Goal: Task Accomplishment & Management: Use online tool/utility

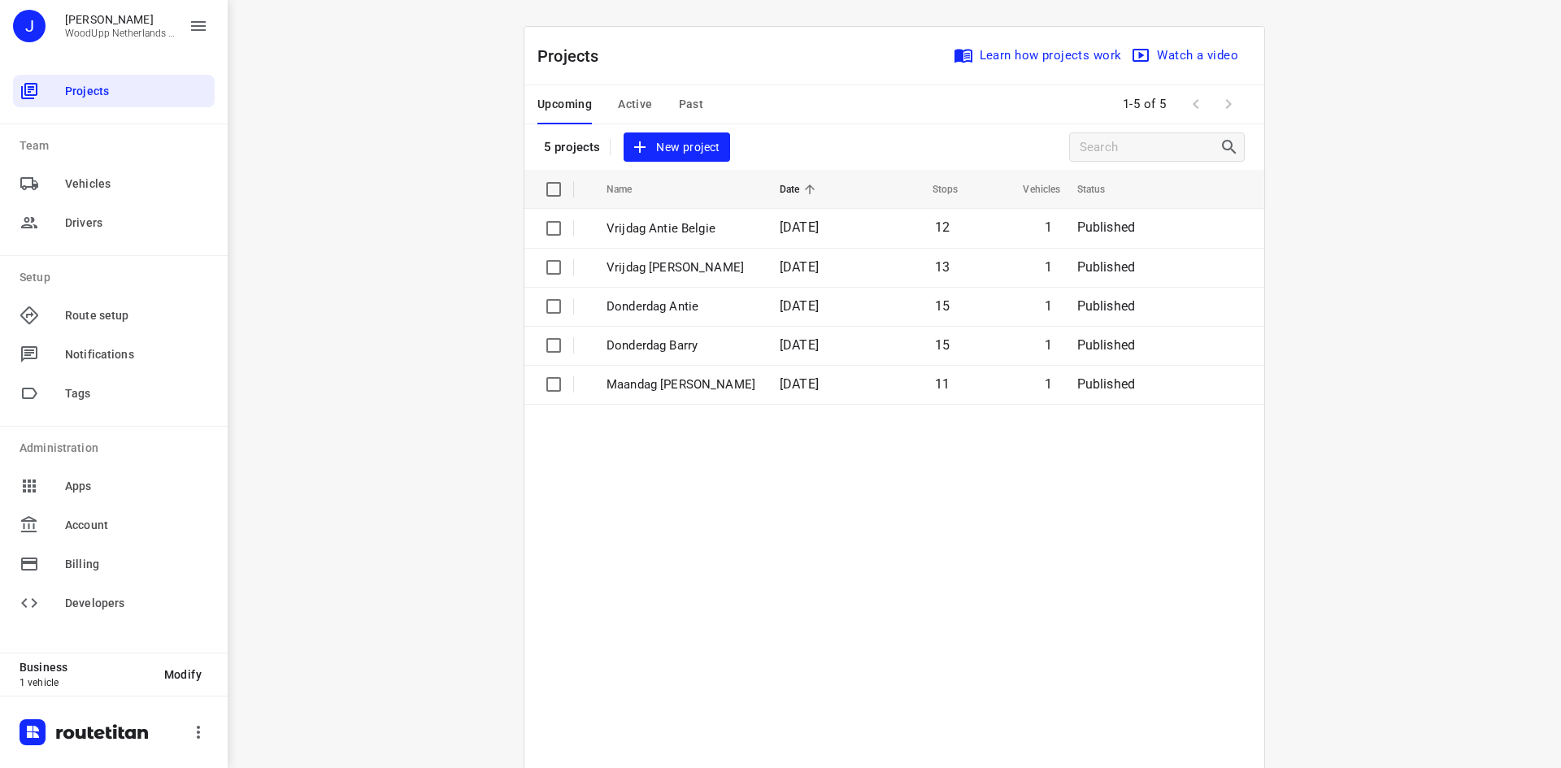
click at [333, 290] on div "i © 2025 Routetitan , © Stadia Maps , © OpenMapTiles © OpenStreetMap contributo…" at bounding box center [894, 384] width 1333 height 768
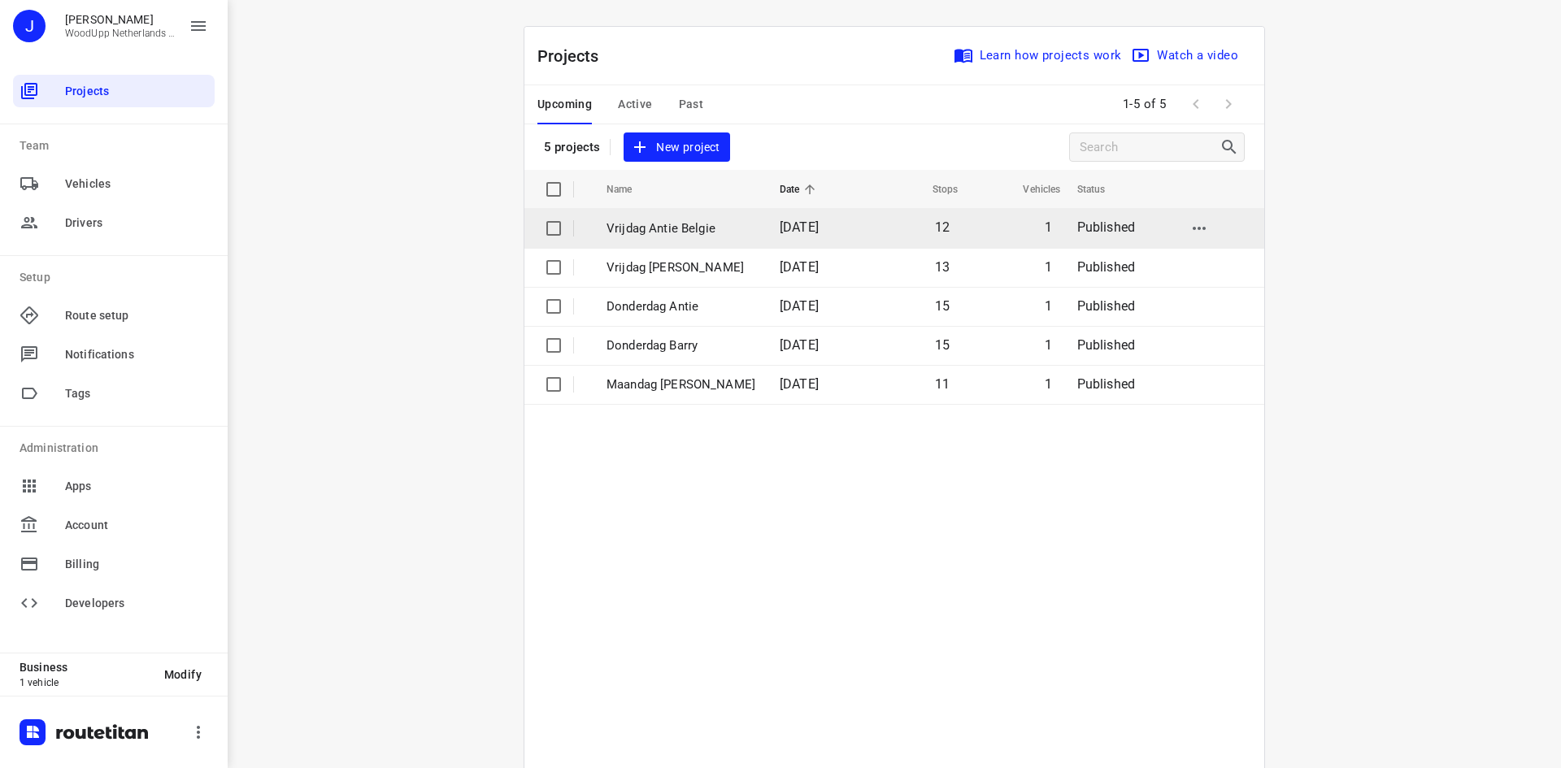
click at [669, 239] on td "Vrijdag Antie Belgie" at bounding box center [678, 228] width 176 height 39
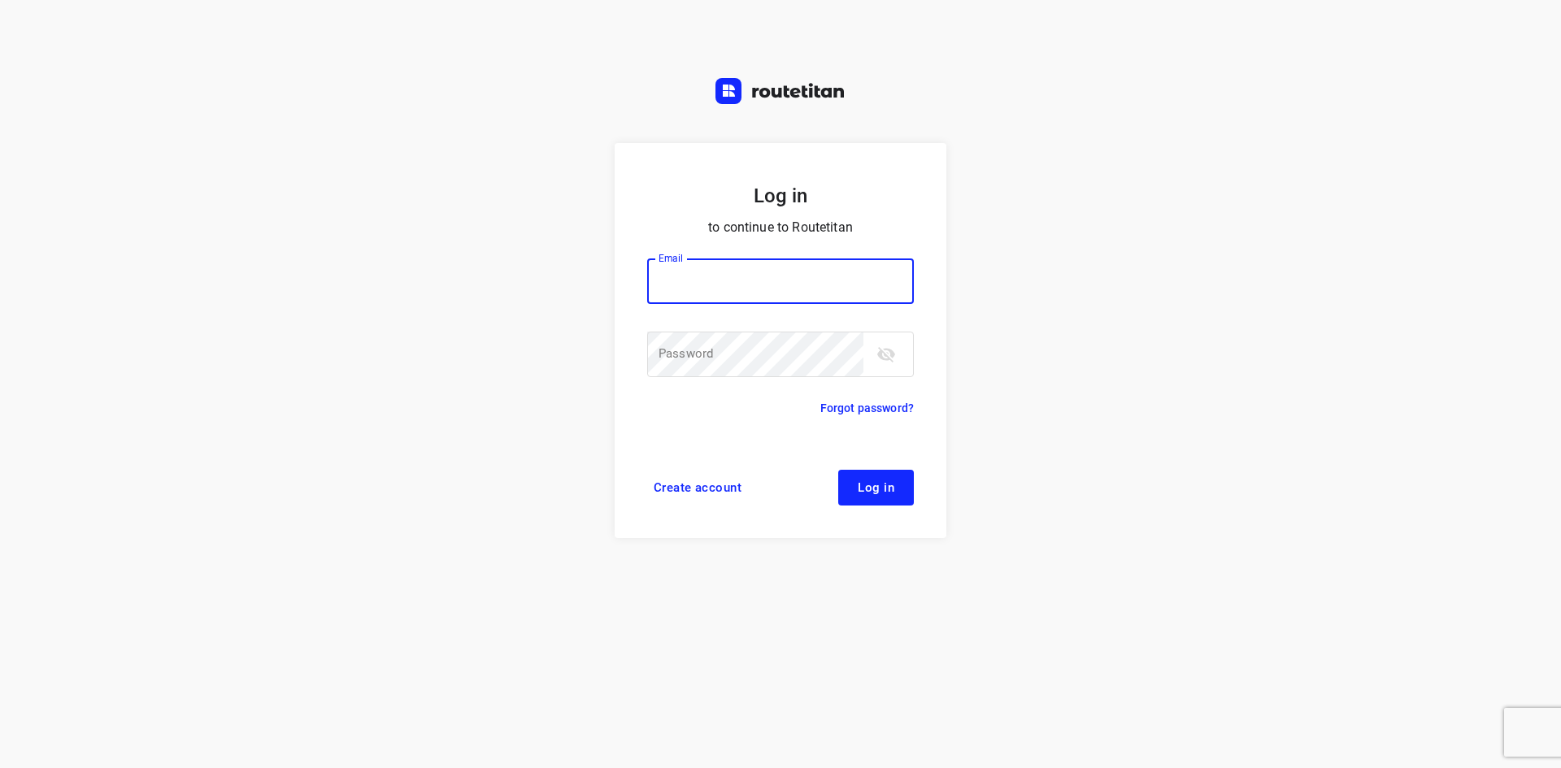
type input "jel@woodupp.nl"
click at [903, 489] on button "Log in" at bounding box center [876, 488] width 76 height 36
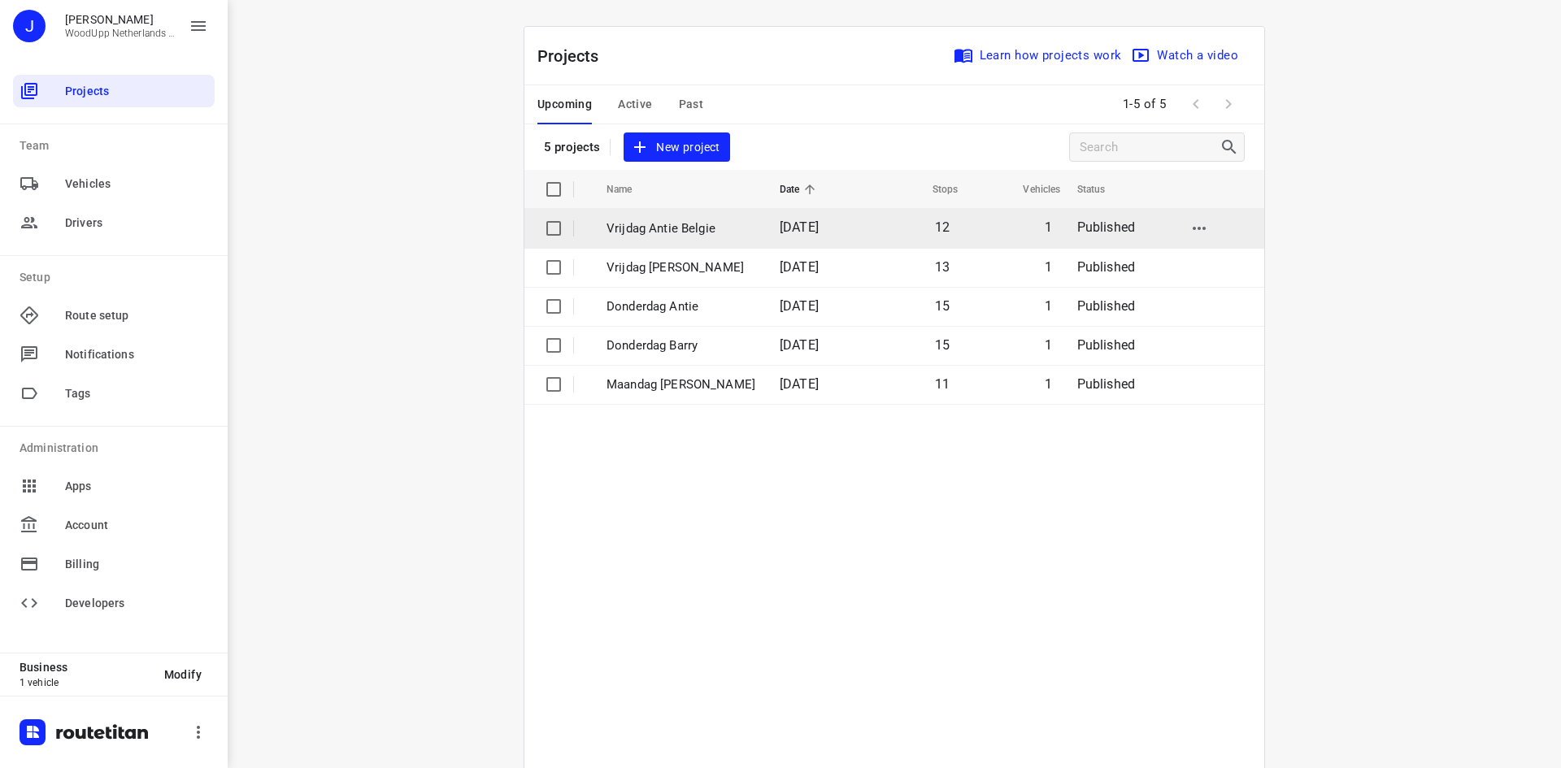
click at [655, 232] on p "Vrijdag Antie Belgie" at bounding box center [680, 229] width 149 height 19
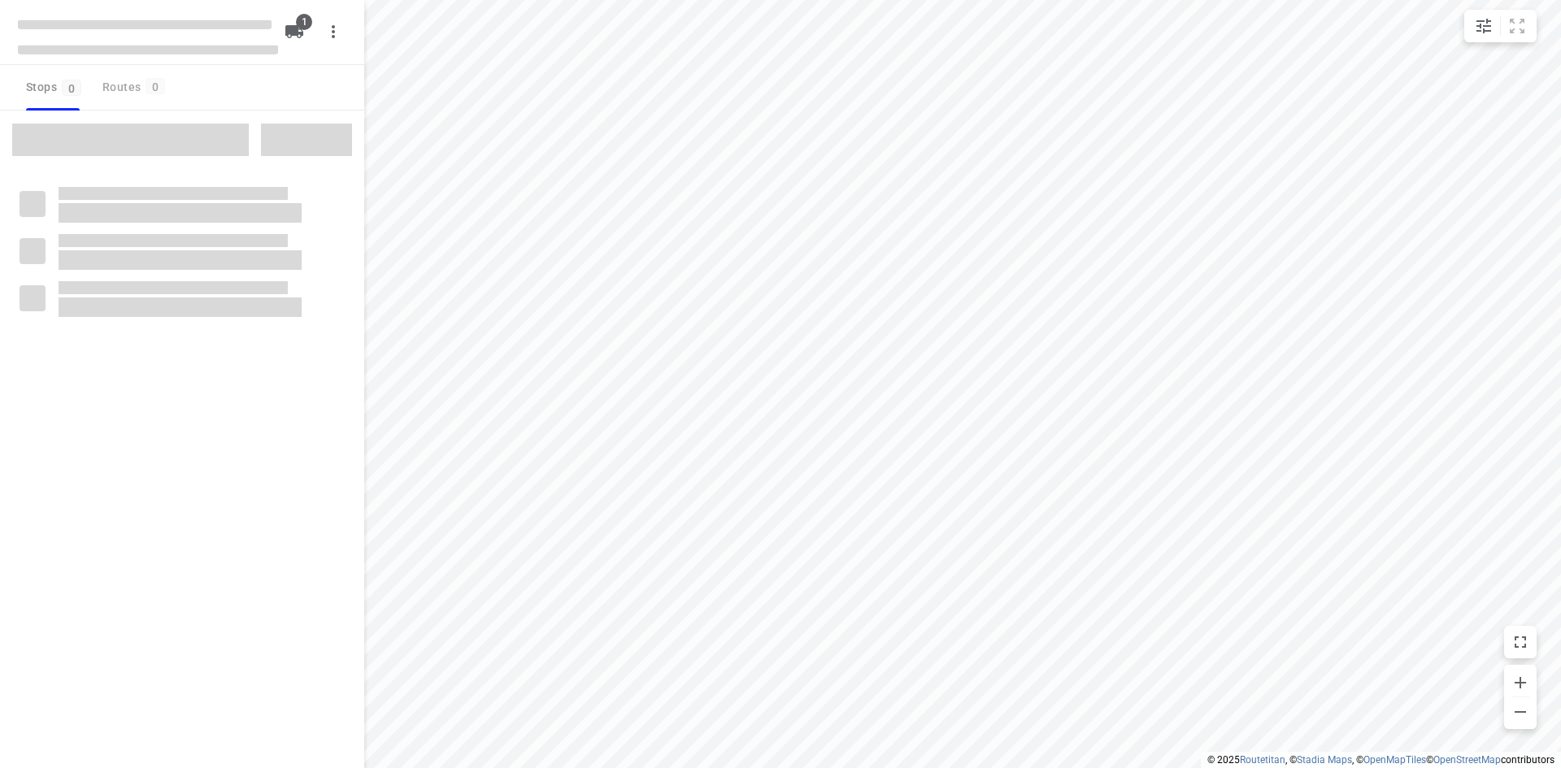
type input "distance"
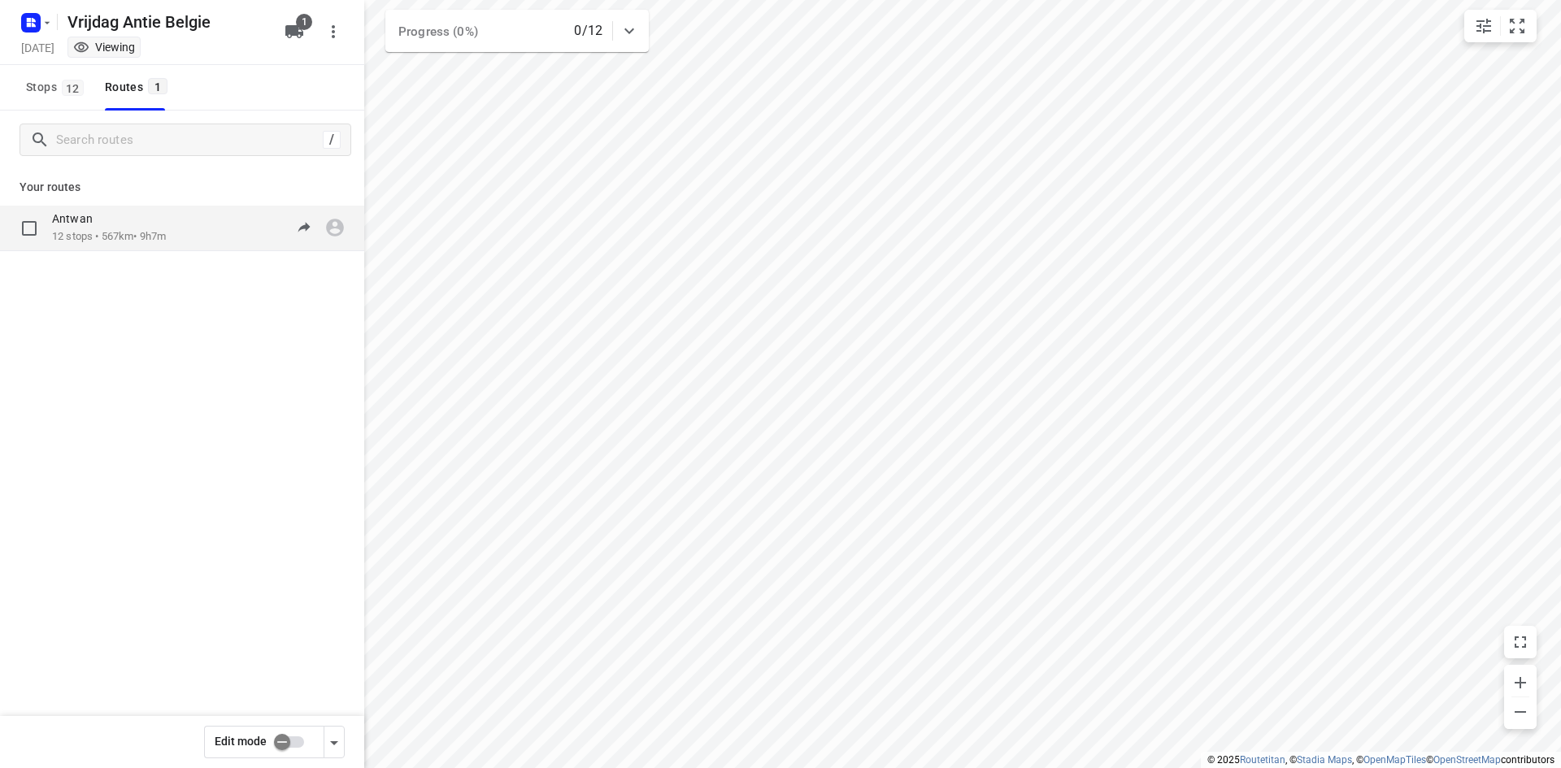
click at [166, 240] on p "12 stops • 567km • 9h7m" at bounding box center [109, 236] width 114 height 15
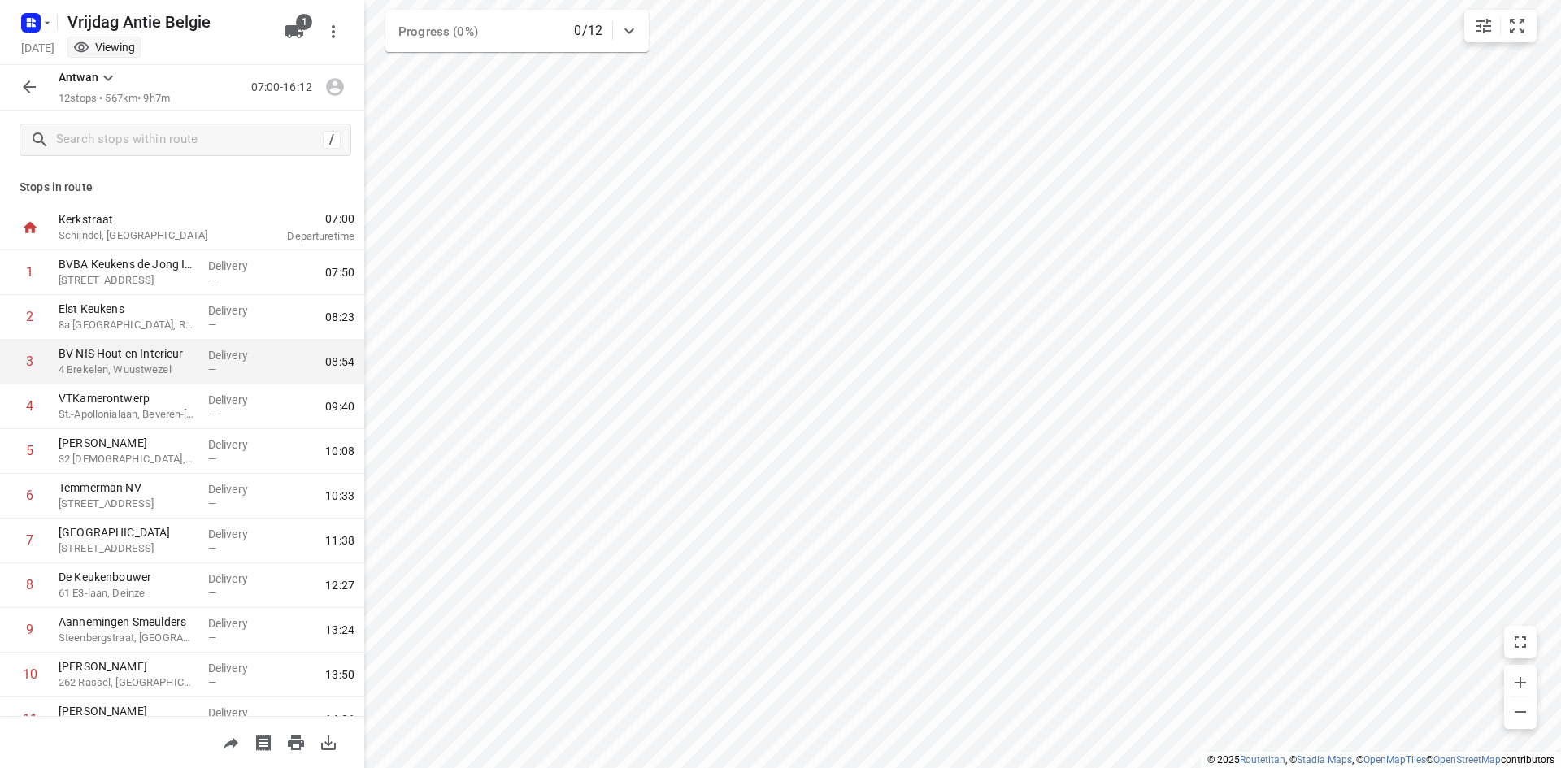
click at [339, 339] on div "i © 2025 Routetitan , © Stadia Maps , © OpenMapTiles © OpenStreetMap contributo…" at bounding box center [780, 384] width 1561 height 768
click at [31, 77] on icon "button" at bounding box center [30, 87] width 20 height 20
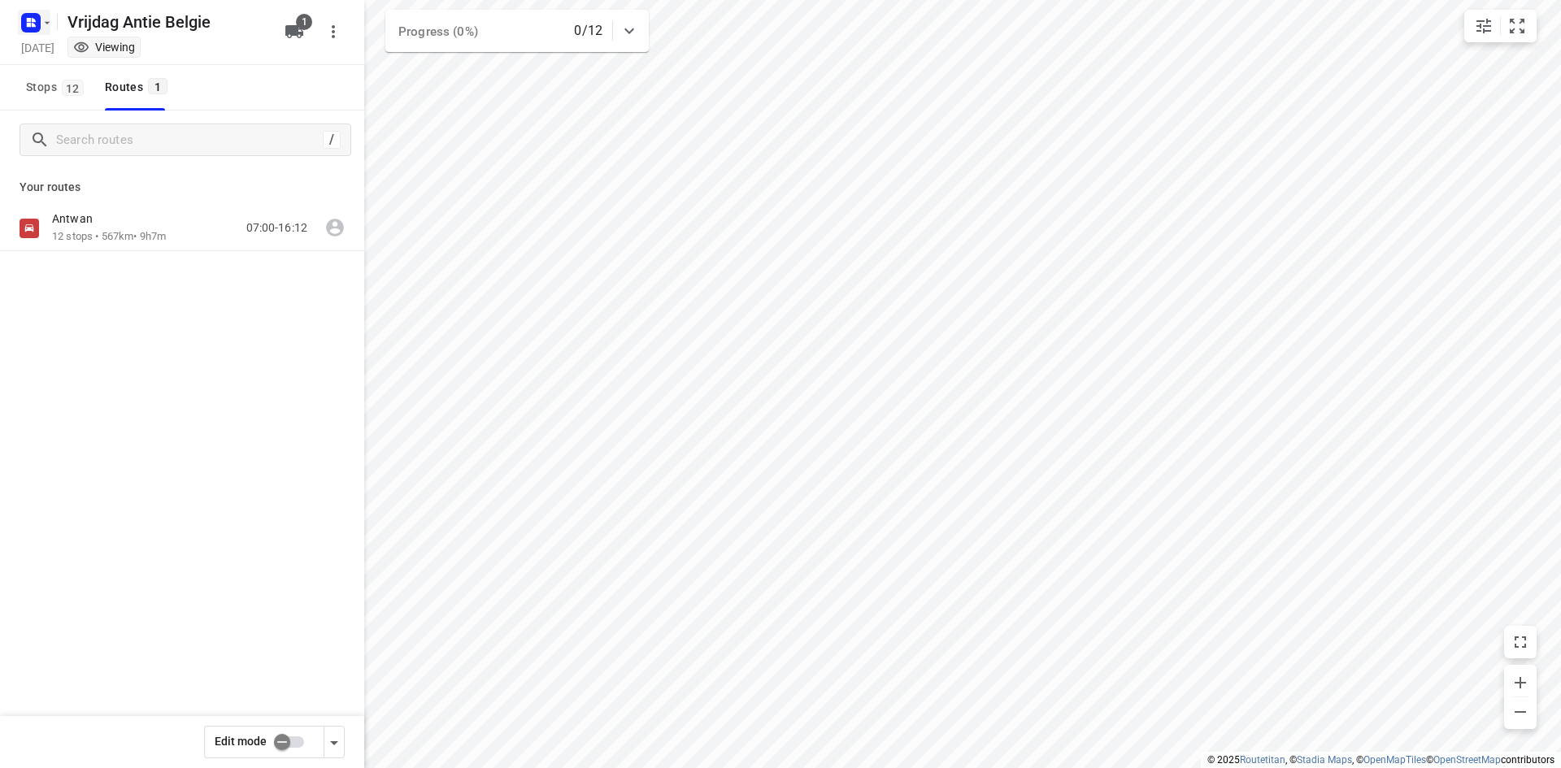
click at [45, 16] on icon "button" at bounding box center [47, 22] width 13 height 13
click at [71, 74] on div "Back to projects" at bounding box center [164, 58] width 293 height 44
click at [72, 72] on div "Back to projects" at bounding box center [164, 58] width 293 height 44
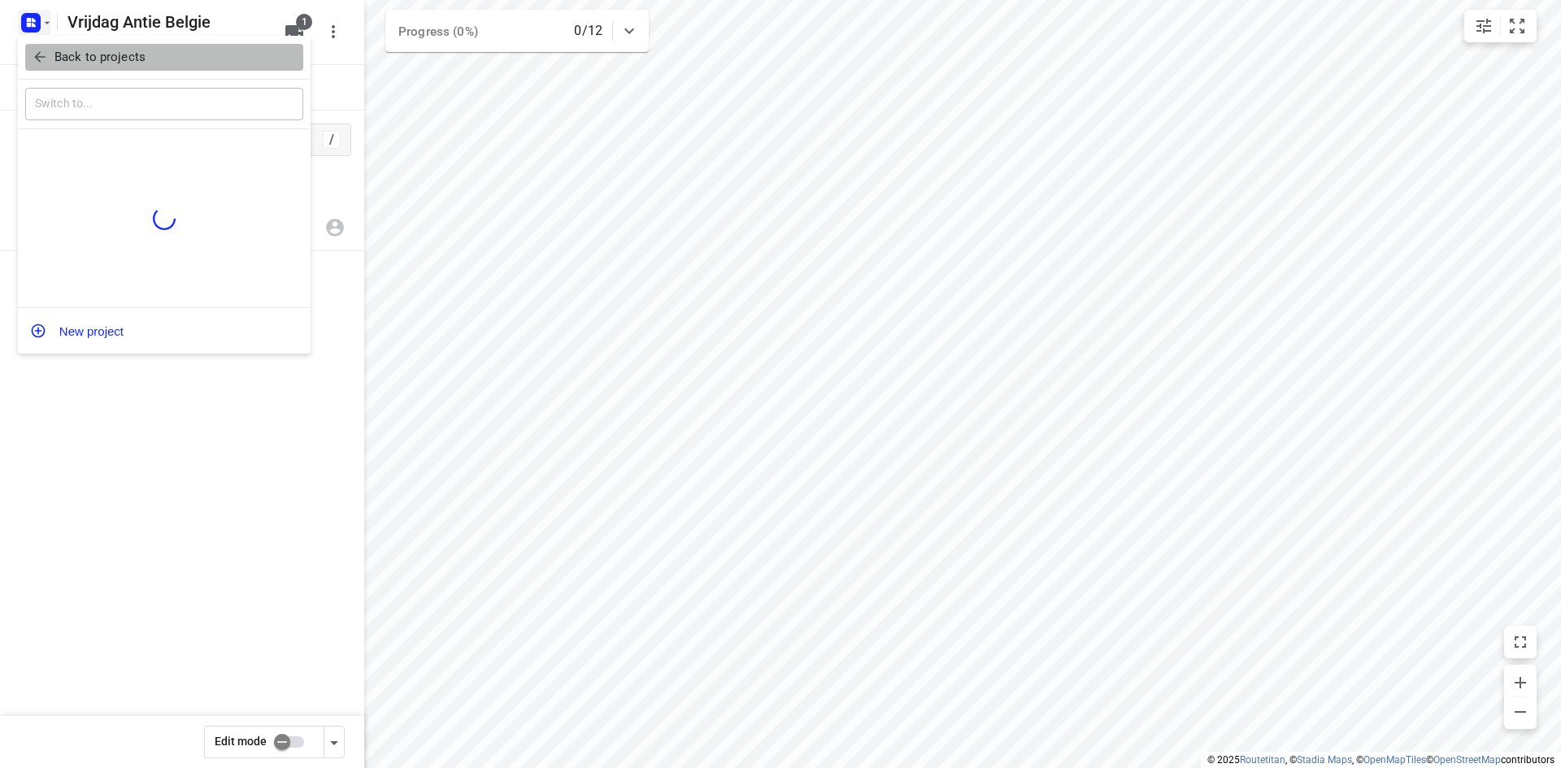
click at [72, 54] on p "Back to projects" at bounding box center [99, 57] width 91 height 19
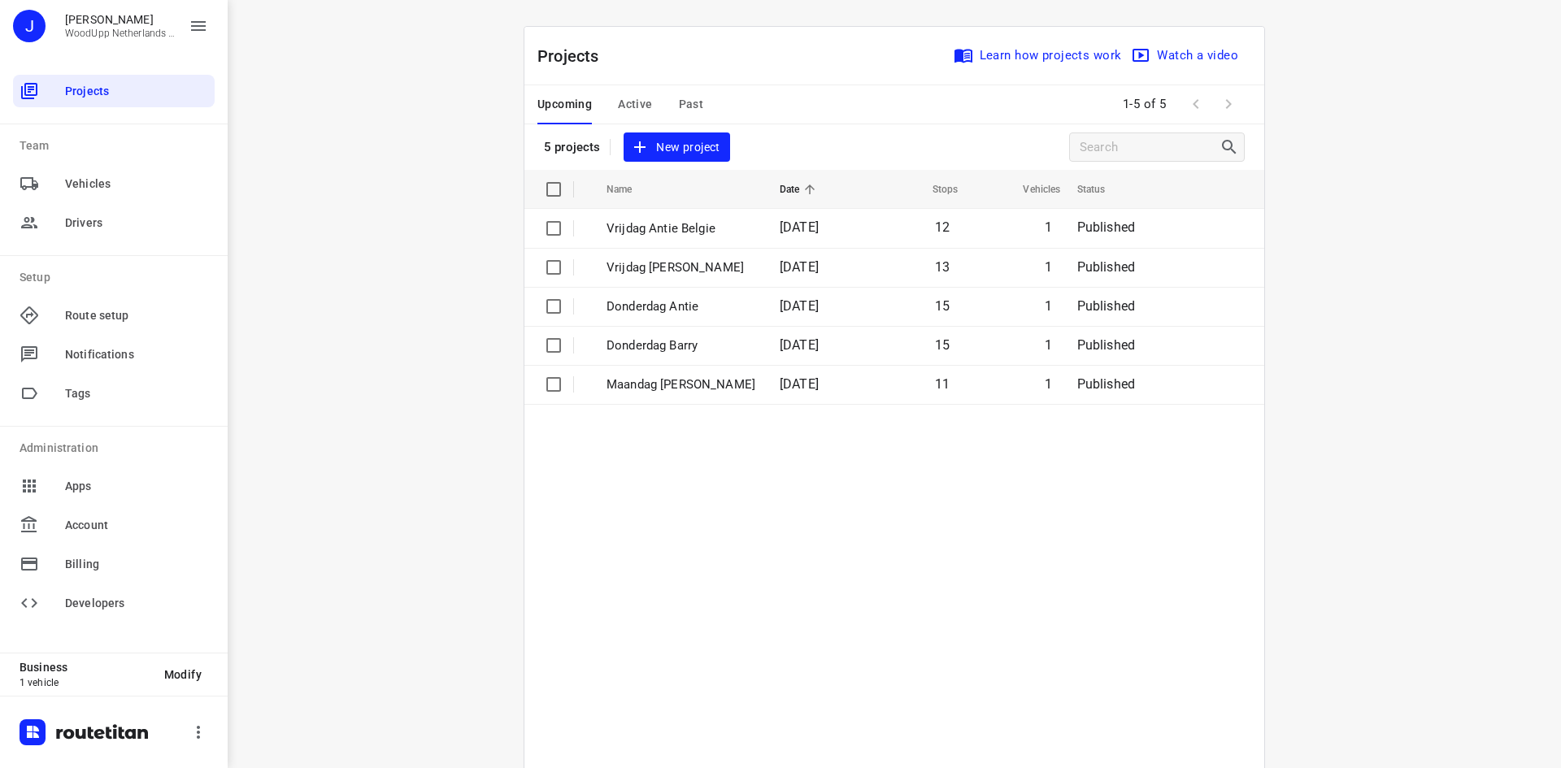
click at [406, 299] on div "i © 2025 Routetitan , © Stadia Maps , © OpenMapTiles © OpenStreetMap contributo…" at bounding box center [894, 384] width 1333 height 768
